Goal: Information Seeking & Learning: Learn about a topic

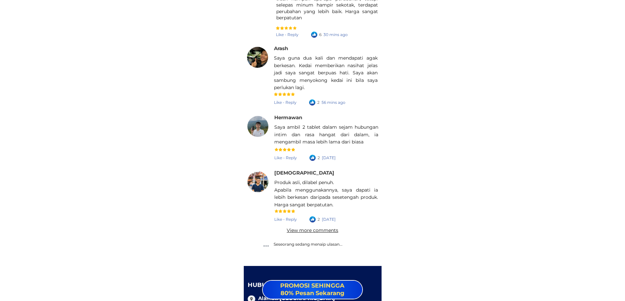
scroll to position [9413, 0]
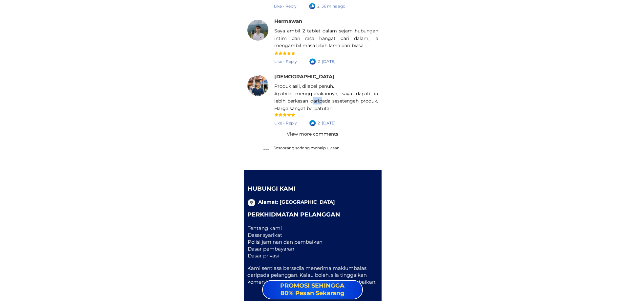
drag, startPoint x: 314, startPoint y: 102, endPoint x: 322, endPoint y: 103, distance: 7.6
click at [322, 103] on div "Produk asli, dilabel penuh. Apabila menggunakannya, saya dapati ia lebih berkes…" at bounding box center [326, 98] width 104 height 30
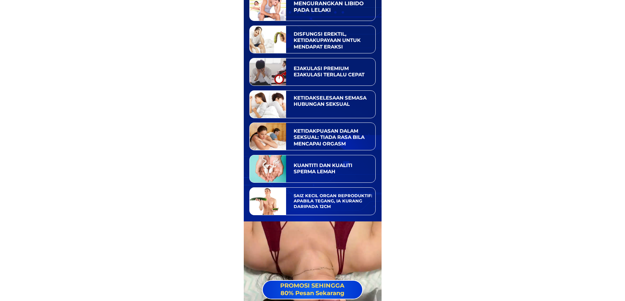
scroll to position [558, 0]
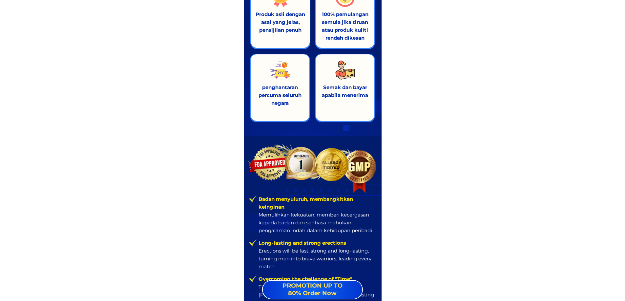
scroll to position [9413, 0]
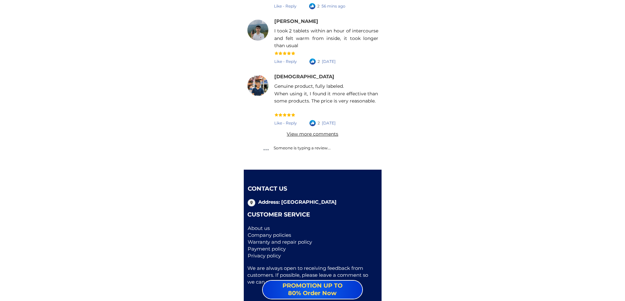
click at [259, 259] on font "Privacy policy" at bounding box center [264, 256] width 33 height 6
